Goal: Download file/media

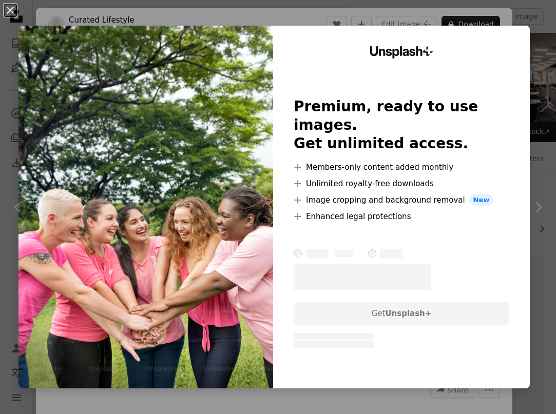
scroll to position [4139, 0]
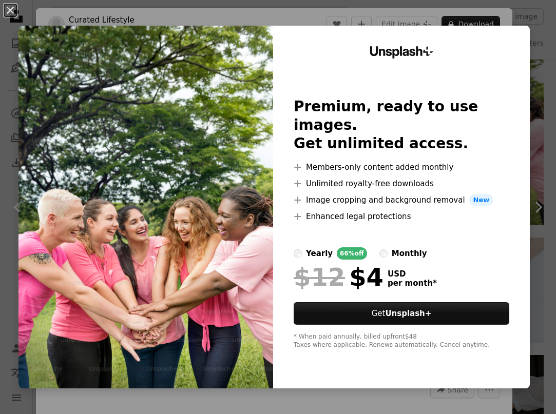
click at [547, 65] on div "An X shape Unsplash+ Premium, ready to use images. Get unlimited access. A plus…" at bounding box center [278, 207] width 556 height 414
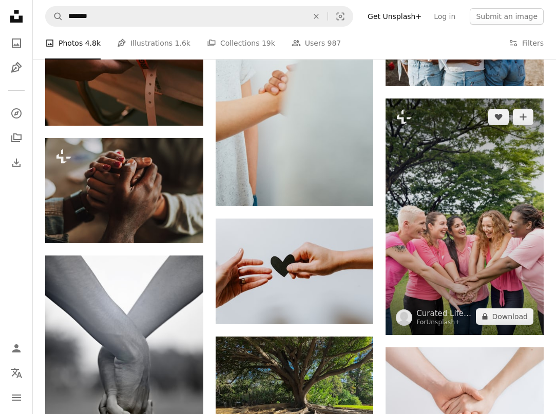
scroll to position [4025, 0]
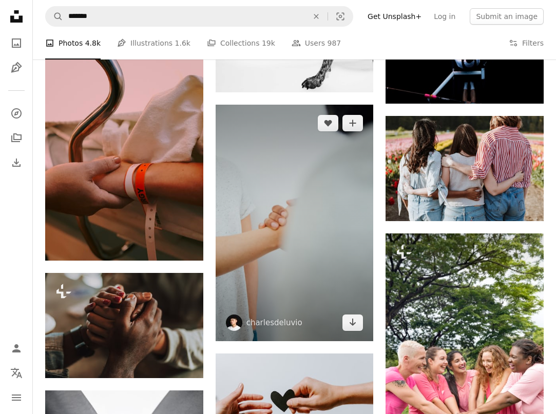
scroll to position [3891, 0]
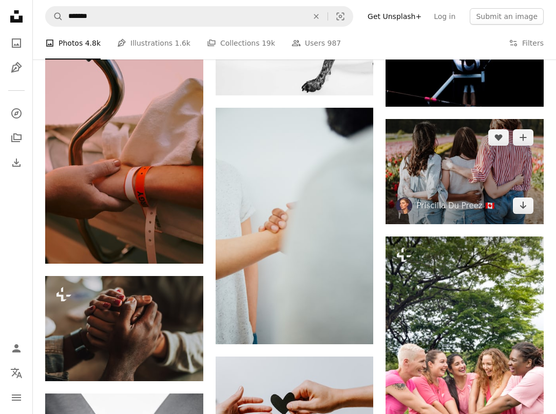
click at [432, 169] on img at bounding box center [464, 171] width 158 height 105
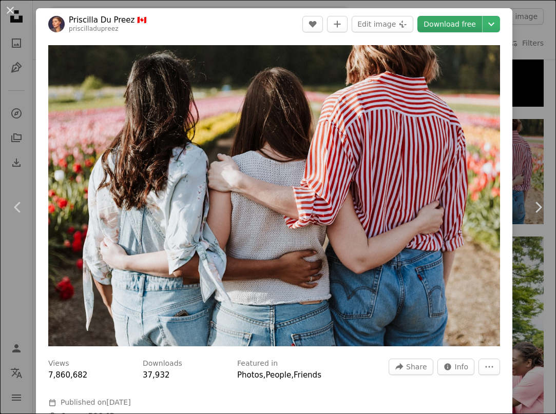
click at [462, 28] on link "Download free" at bounding box center [449, 24] width 65 height 16
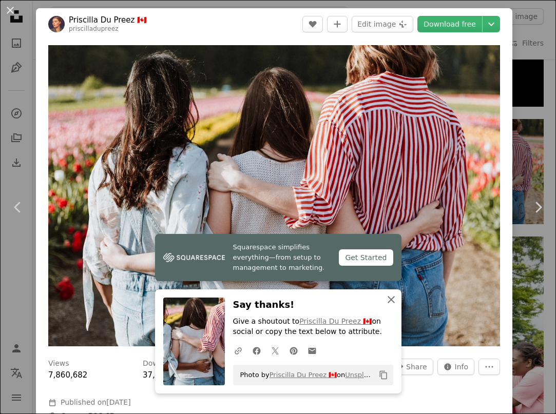
click at [391, 301] on icon "button" at bounding box center [391, 299] width 7 height 7
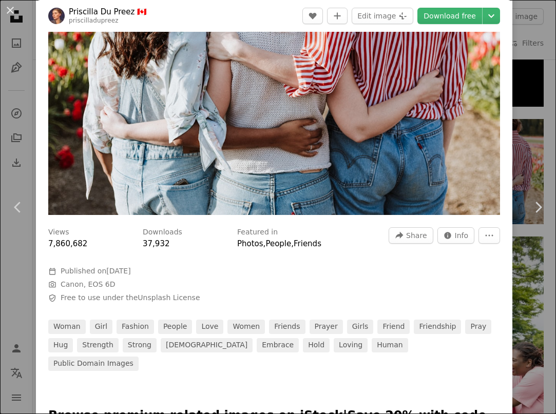
scroll to position [166, 0]
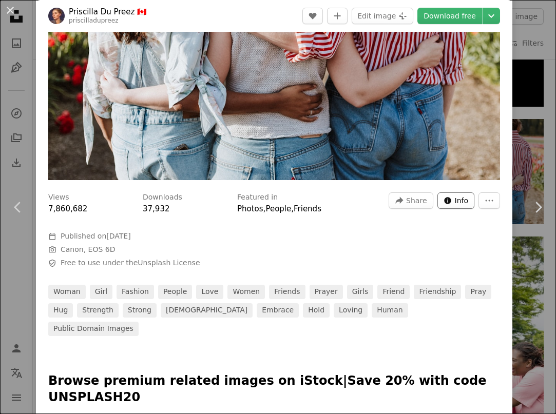
click at [469, 206] on span "Info" at bounding box center [462, 200] width 14 height 15
click at [493, 205] on icon "More Actions" at bounding box center [489, 200] width 9 height 9
click at [441, 245] on dialog "An X shape Chevron left Chevron right [PERSON_NAME] 🇨🇦 priscilladupreez A heart…" at bounding box center [278, 207] width 556 height 414
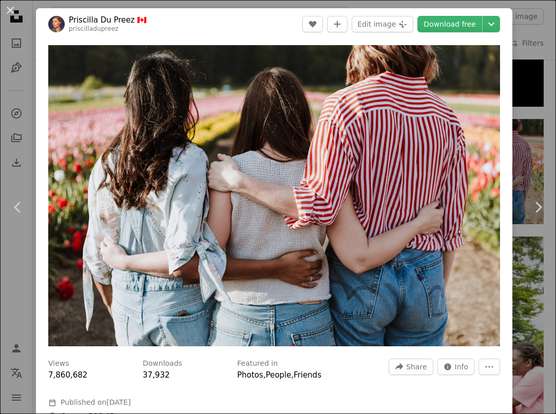
scroll to position [0, 0]
click at [532, 35] on div "An X shape Chevron left Chevron right [PERSON_NAME] 🇨🇦 priscilladupreez A heart…" at bounding box center [278, 207] width 556 height 414
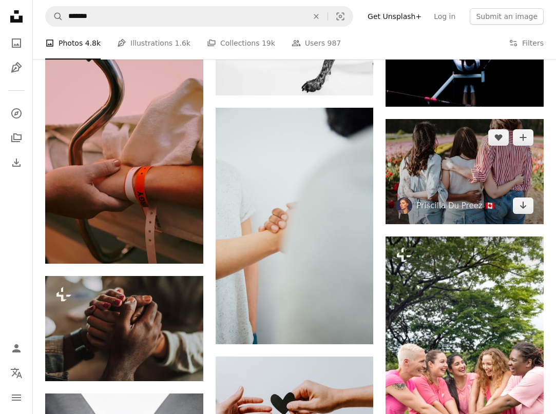
click at [433, 187] on img at bounding box center [464, 171] width 158 height 105
